Goal: Information Seeking & Learning: Learn about a topic

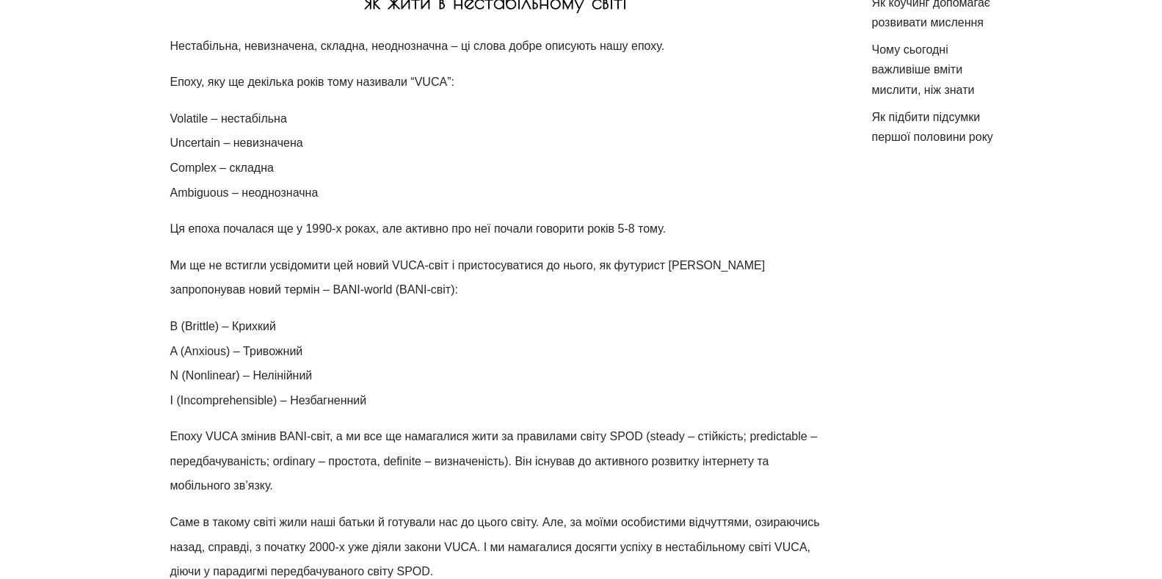
scroll to position [642, 0]
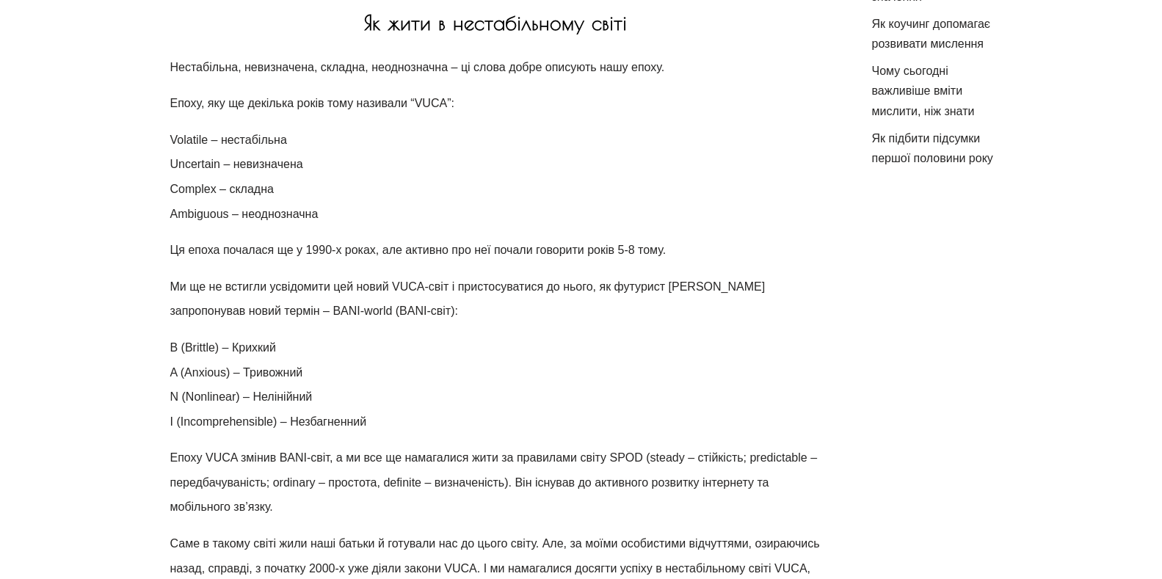
drag, startPoint x: 663, startPoint y: 287, endPoint x: 621, endPoint y: 285, distance: 41.9
click at [621, 285] on p "Ми ще не встигли усвідомити цей новий VUCA-світ і пристосуватися до нього, як ф…" at bounding box center [495, 298] width 650 height 49
drag, startPoint x: 615, startPoint y: 287, endPoint x: 697, endPoint y: 297, distance: 82.1
click at [697, 297] on p "Ми ще не встигли усвідомити цей новий VUCA-світ і пристосуватися до нього, як ф…" at bounding box center [495, 298] width 650 height 49
drag, startPoint x: 697, startPoint y: 297, endPoint x: 546, endPoint y: 485, distance: 240.7
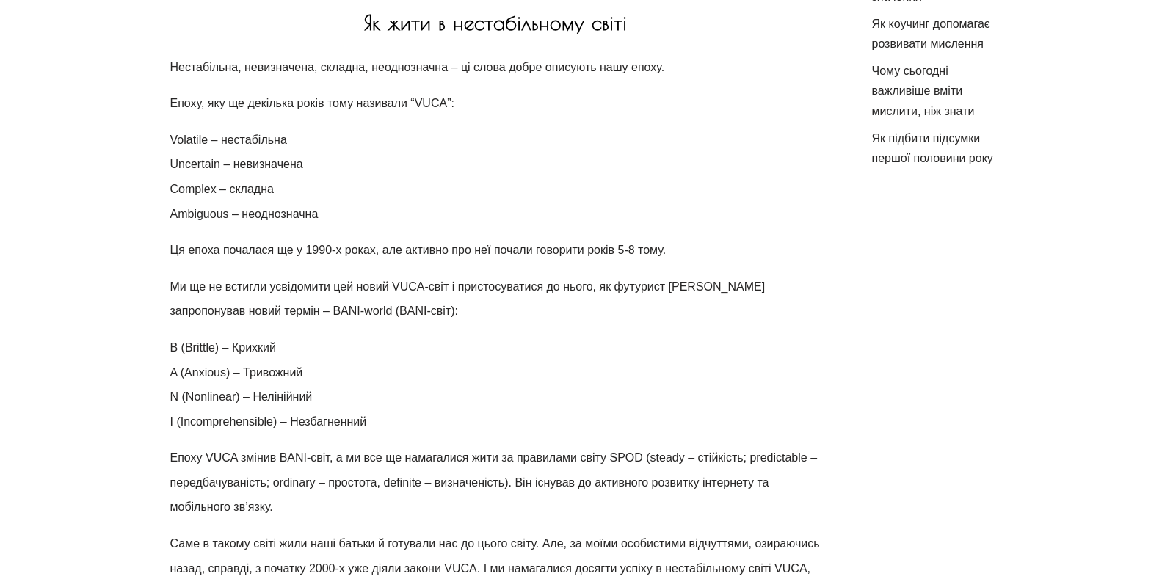
drag, startPoint x: 545, startPoint y: 485, endPoint x: 548, endPoint y: 132, distance: 353.0
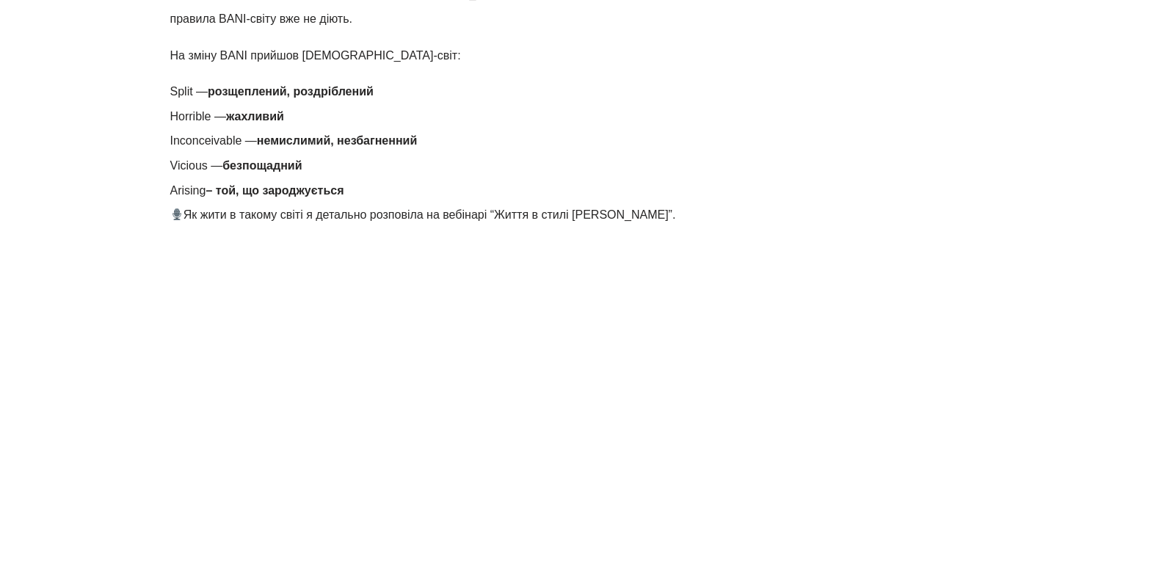
scroll to position [1709, 0]
